Goal: Information Seeking & Learning: Learn about a topic

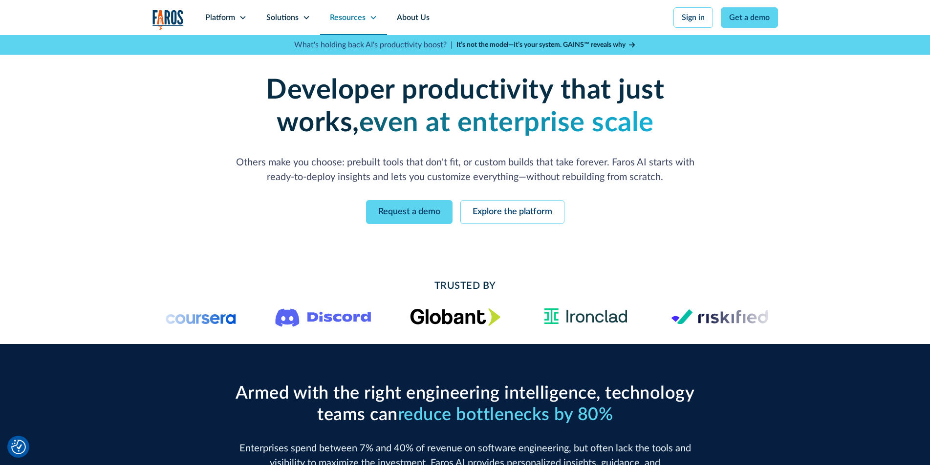
click at [367, 18] on div "Resources" at bounding box center [353, 17] width 67 height 35
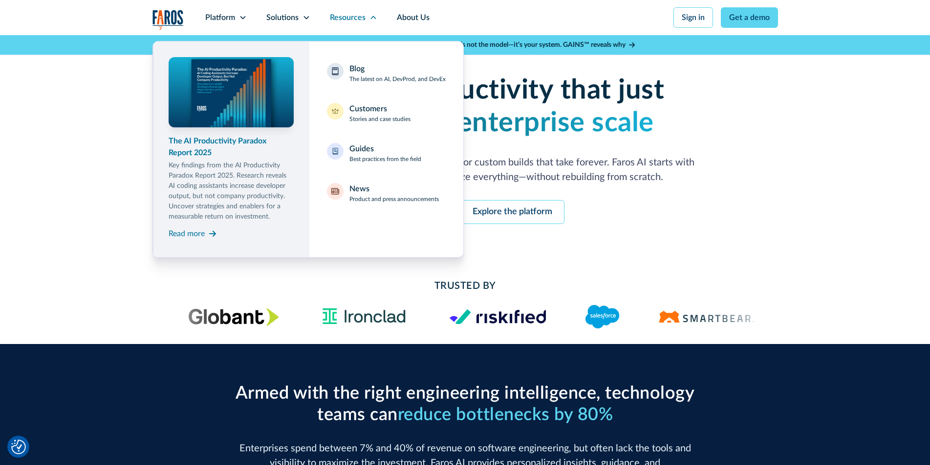
click at [225, 175] on p "Key findings from the AI Productivity Paradox Report 2025. Research reveals AI …" at bounding box center [231, 192] width 125 height 62
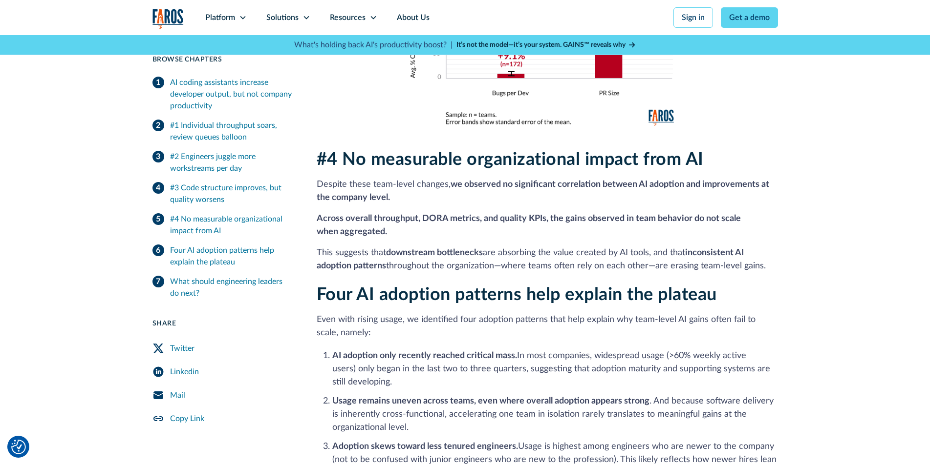
scroll to position [1700, 0]
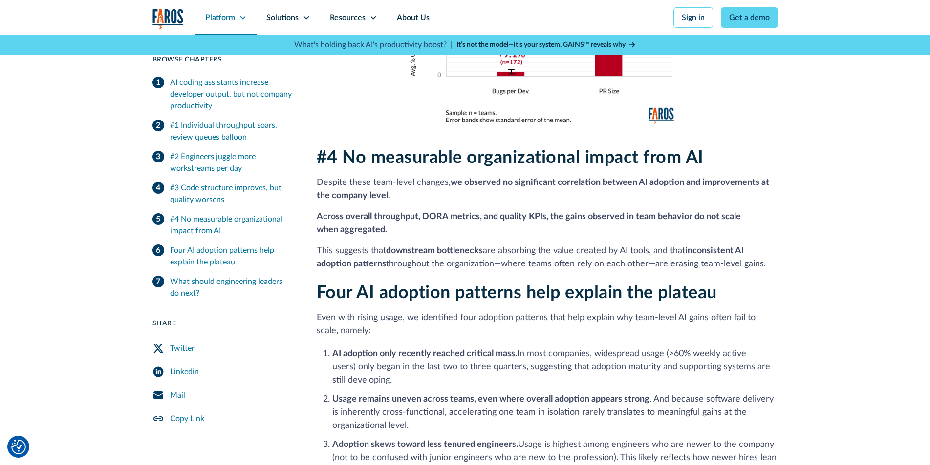
click at [239, 22] on div "Platform" at bounding box center [225, 17] width 61 height 35
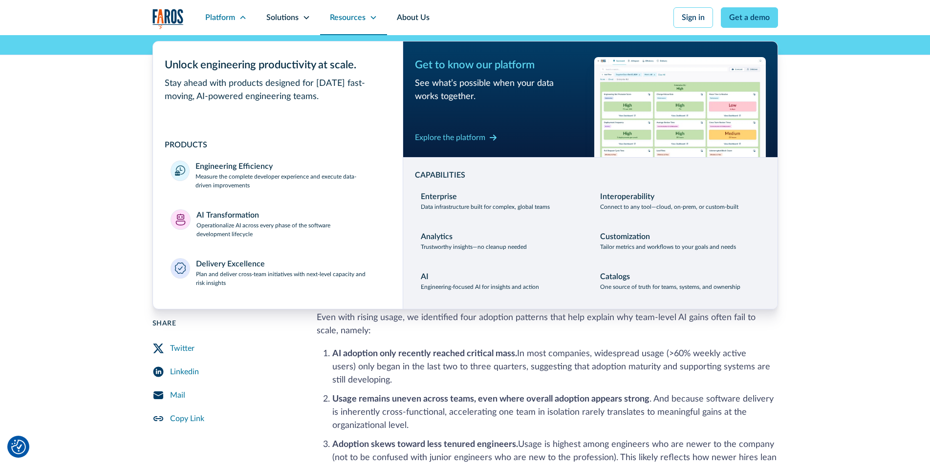
click at [379, 20] on div "Resources" at bounding box center [353, 17] width 67 height 35
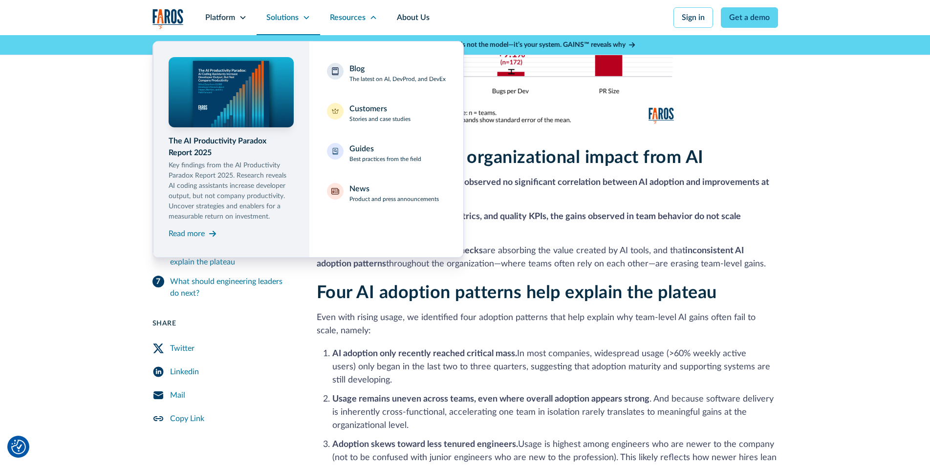
click at [307, 21] on icon at bounding box center [306, 18] width 8 height 8
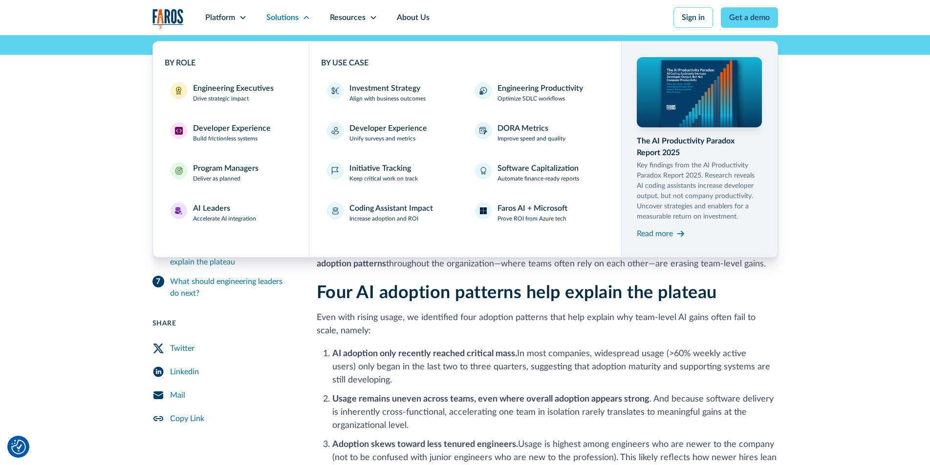
click at [460, 353] on li "AI adoption only recently reached [PERSON_NAME]. In most companies, widespread …" at bounding box center [554, 368] width 445 height 40
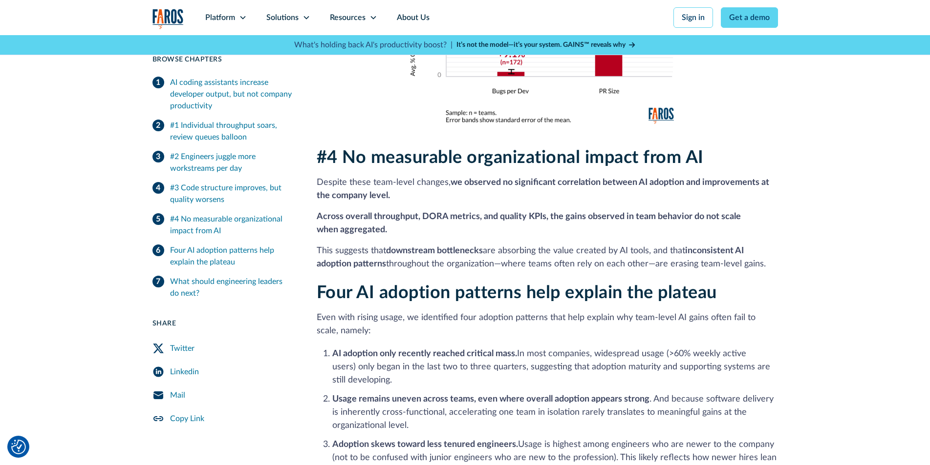
click at [461, 350] on strong "AI adoption only recently reached critical mass." at bounding box center [424, 354] width 185 height 9
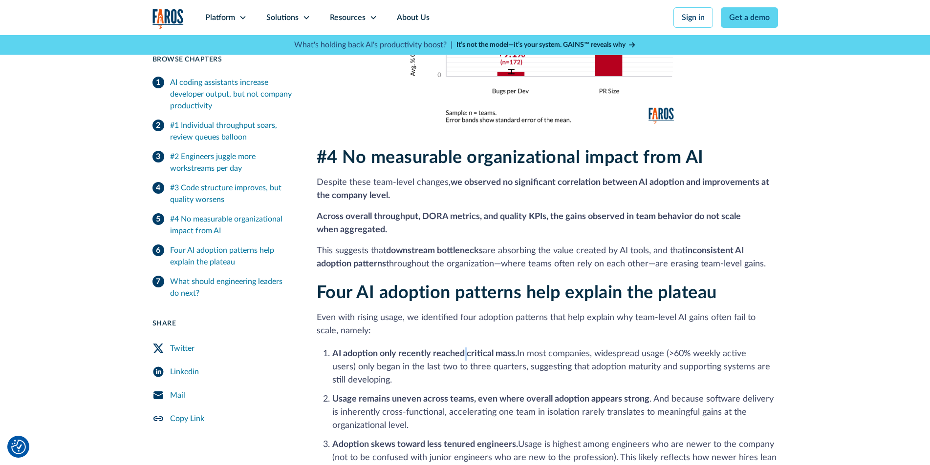
click at [461, 350] on strong "AI adoption only recently reached critical mass." at bounding box center [424, 354] width 185 height 9
